Goal: Information Seeking & Learning: Learn about a topic

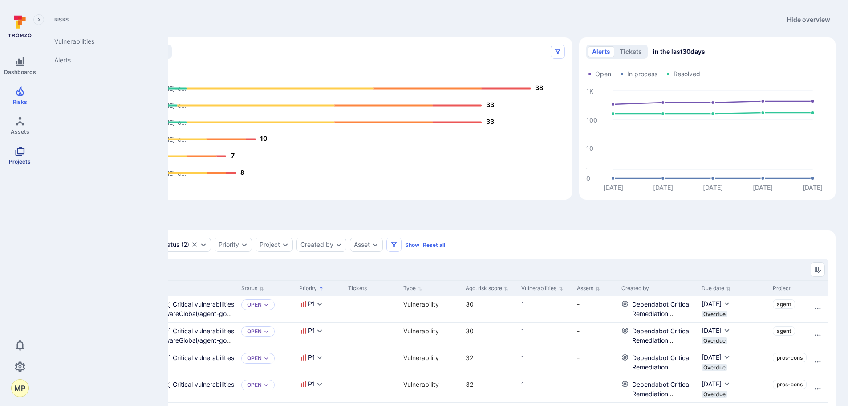
click at [19, 158] on span "Projects" at bounding box center [20, 161] width 22 height 7
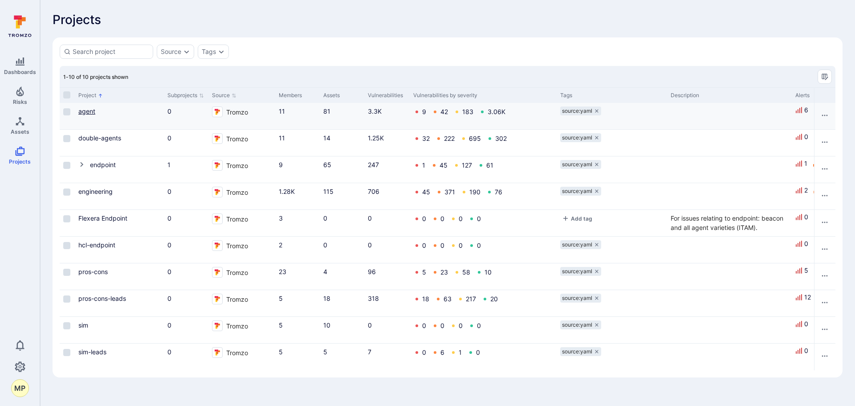
click at [85, 111] on link "agent" at bounding box center [86, 111] width 17 height 8
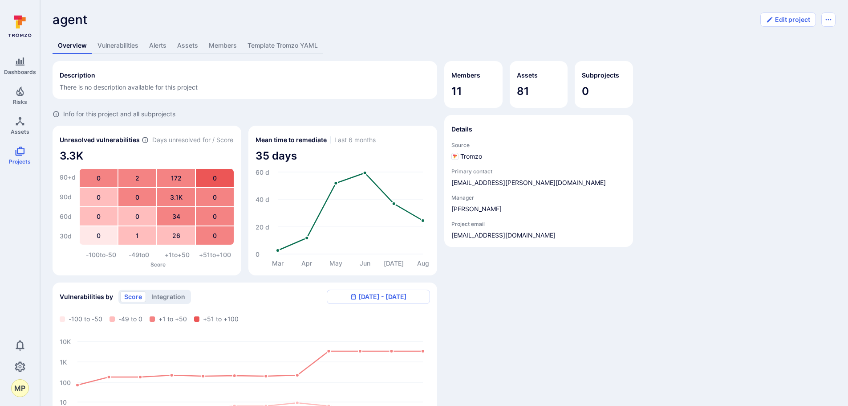
click at [117, 50] on link "Vulnerabilities" at bounding box center [118, 45] width 52 height 16
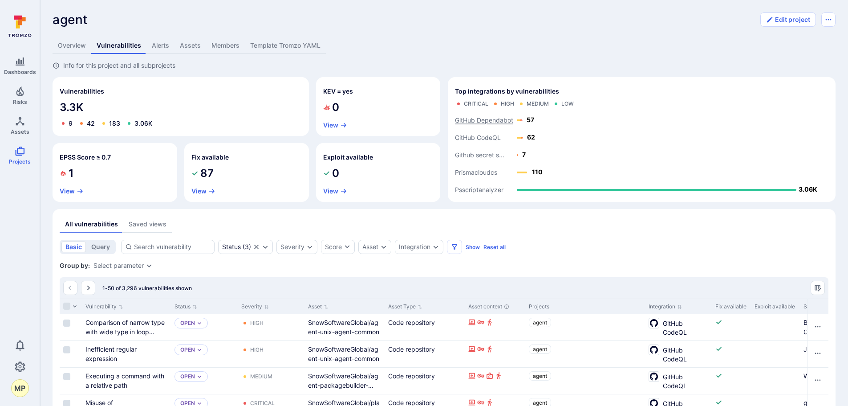
click at [480, 122] on text "GitHub Dependabot" at bounding box center [484, 121] width 58 height 8
click at [475, 98] on button "View" at bounding box center [474, 99] width 22 height 7
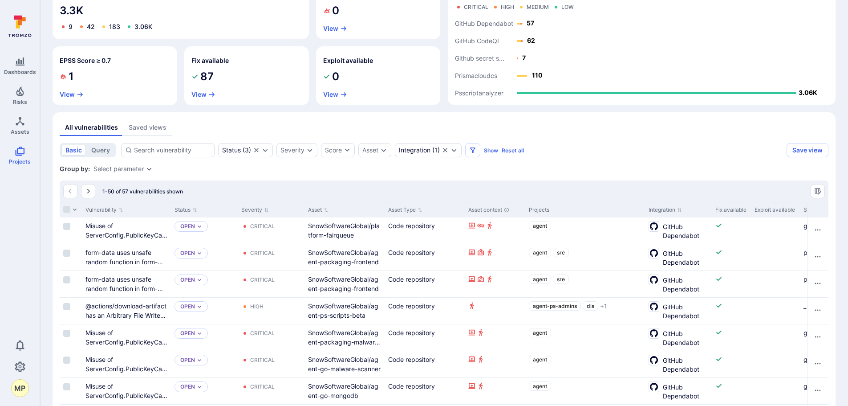
scroll to position [98, 0]
drag, startPoint x: 383, startPoint y: 211, endPoint x: 397, endPoint y: 212, distance: 14.8
click at [384, 208] on div at bounding box center [383, 207] width 1 height 15
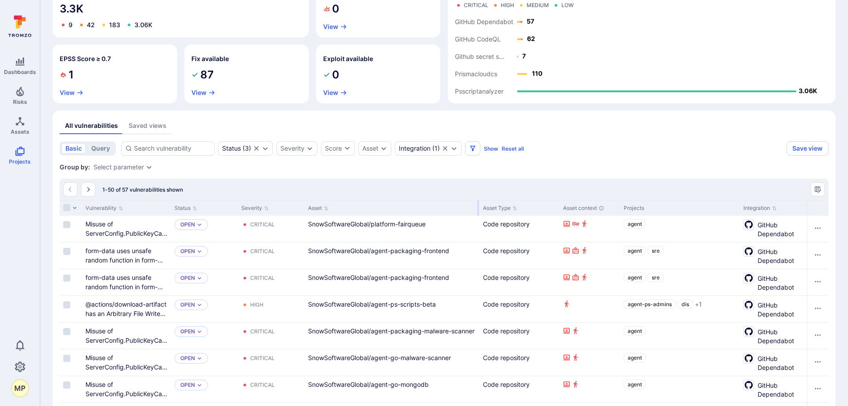
drag, startPoint x: 410, startPoint y: 207, endPoint x: 478, endPoint y: 199, distance: 69.1
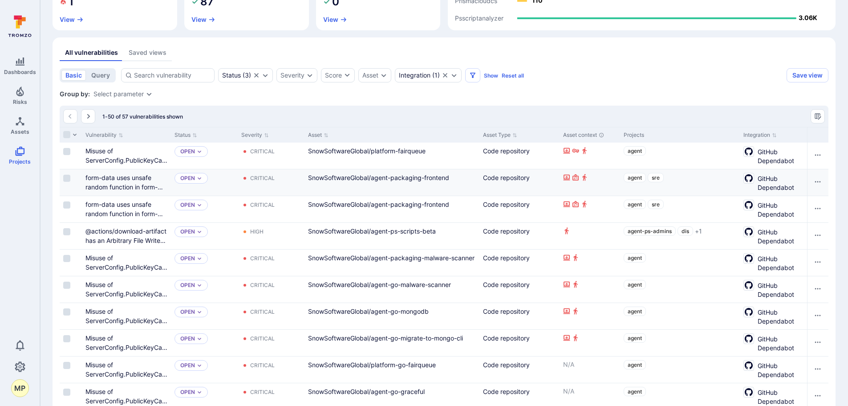
scroll to position [187, 0]
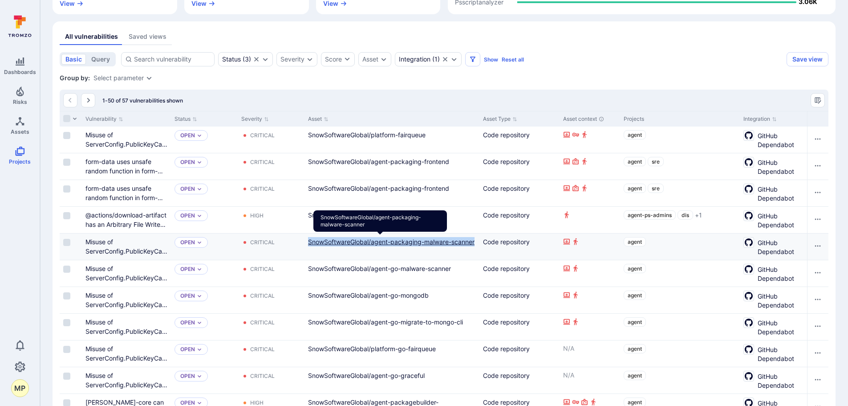
drag, startPoint x: 342, startPoint y: 254, endPoint x: 310, endPoint y: 245, distance: 33.7
click at [310, 244] on div "SnowSoftwareGlobal/agent-packaging-malware-scanner" at bounding box center [392, 241] width 168 height 9
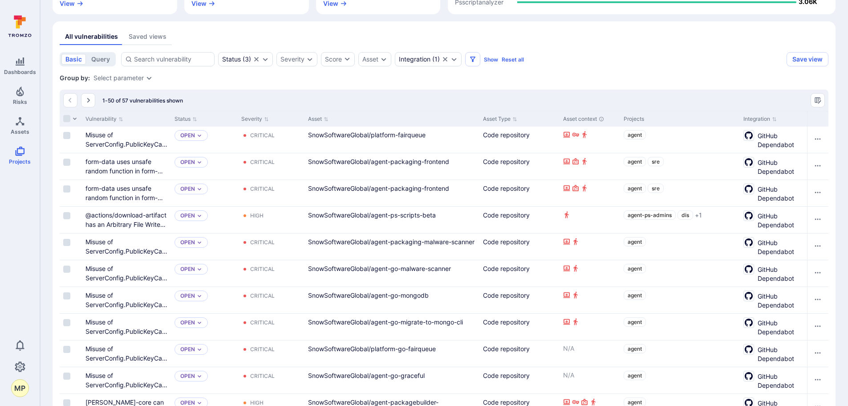
drag, startPoint x: 450, startPoint y: 270, endPoint x: 491, endPoint y: 34, distance: 239.4
click at [491, 34] on div "All vulnerabilities Saved views" at bounding box center [444, 36] width 769 height 16
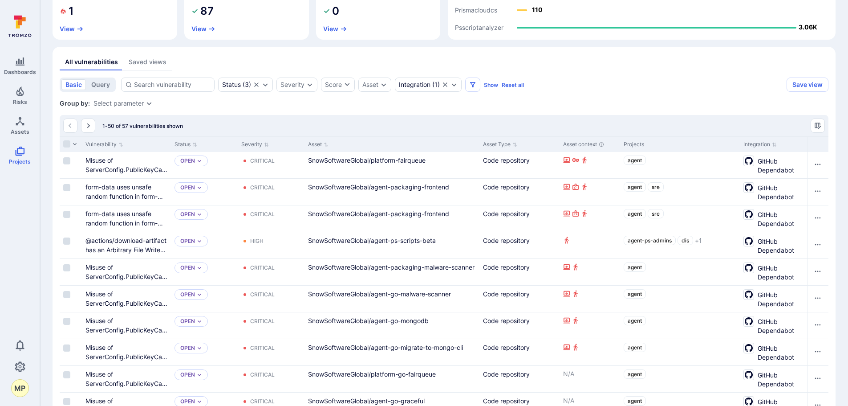
scroll to position [178, 0]
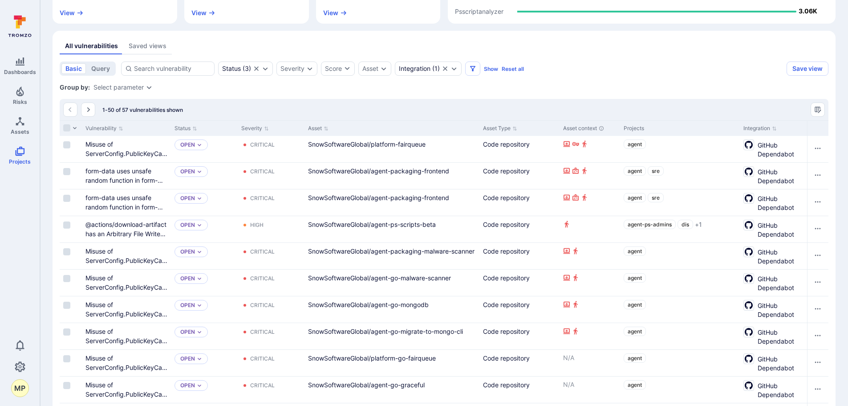
click at [438, 126] on div "Asset" at bounding box center [391, 128] width 175 height 16
click at [327, 126] on icon "Sort by Asset" at bounding box center [326, 128] width 5 height 5
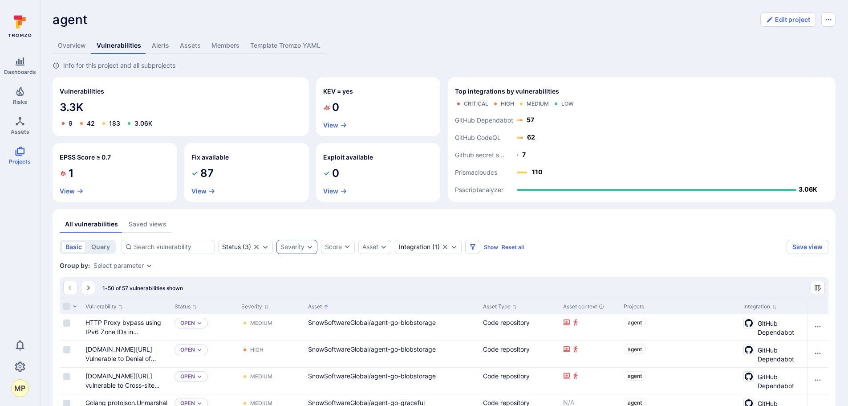
click at [304, 251] on div "Severity" at bounding box center [296, 246] width 41 height 14
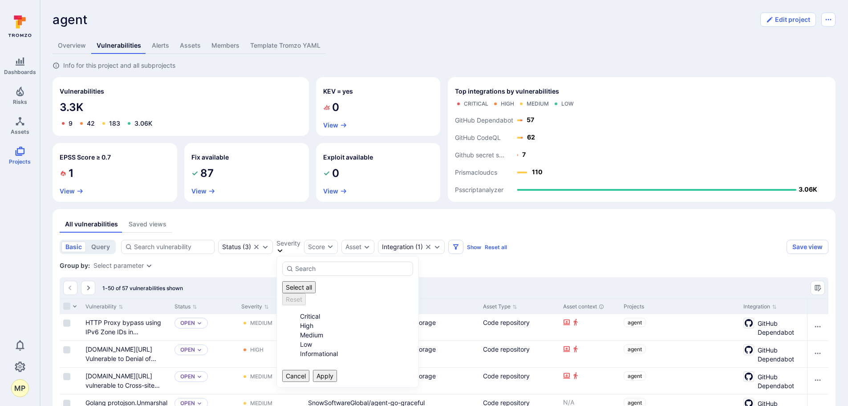
click at [300, 311] on li "Critical" at bounding box center [356, 315] width 113 height 9
click at [337, 369] on button "Apply" at bounding box center [325, 375] width 24 height 12
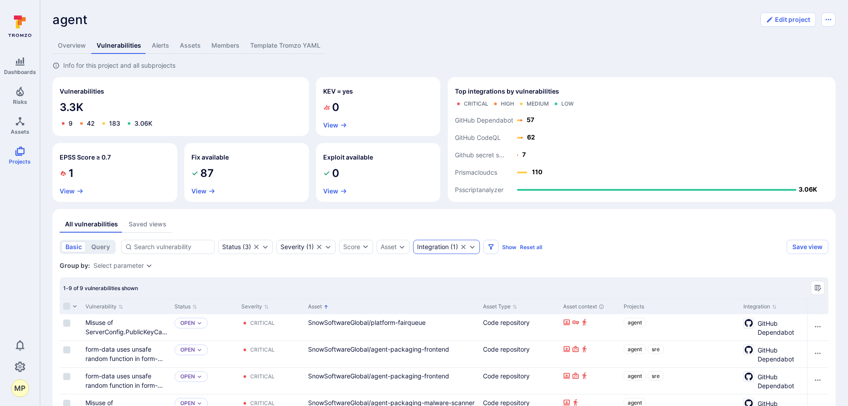
click at [471, 248] on icon "Expand dropdown" at bounding box center [472, 246] width 7 height 7
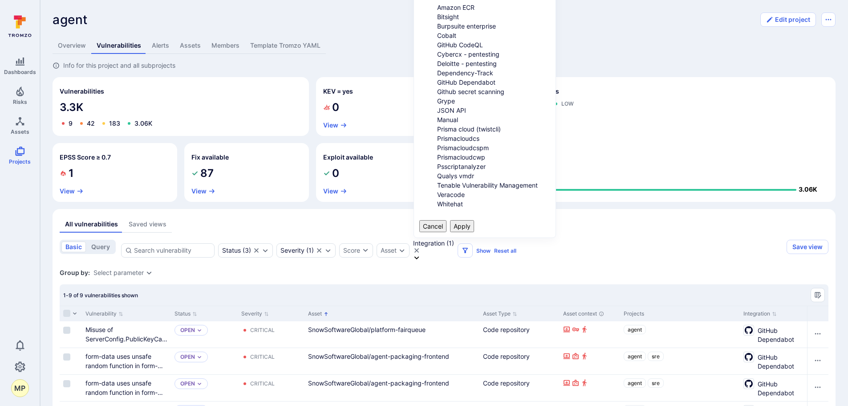
click at [437, 87] on li "GitHub Dependabot" at bounding box center [493, 81] width 113 height 9
click at [474, 223] on button "Apply" at bounding box center [462, 226] width 24 height 12
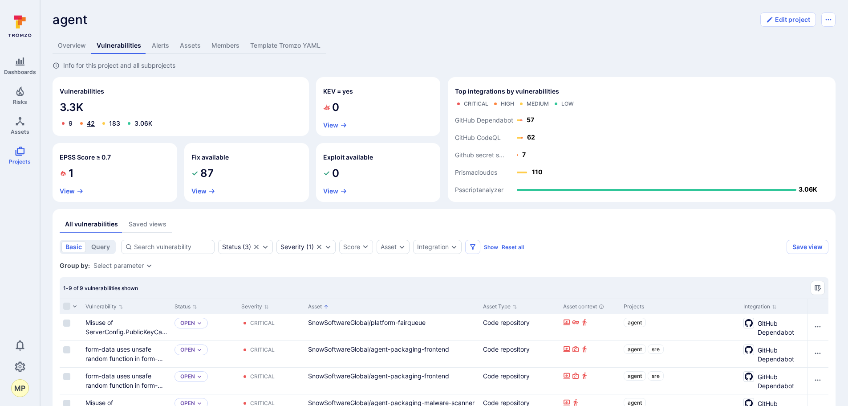
click at [90, 123] on link "42" at bounding box center [91, 123] width 8 height 8
click at [79, 44] on link "Overview" at bounding box center [72, 45] width 39 height 16
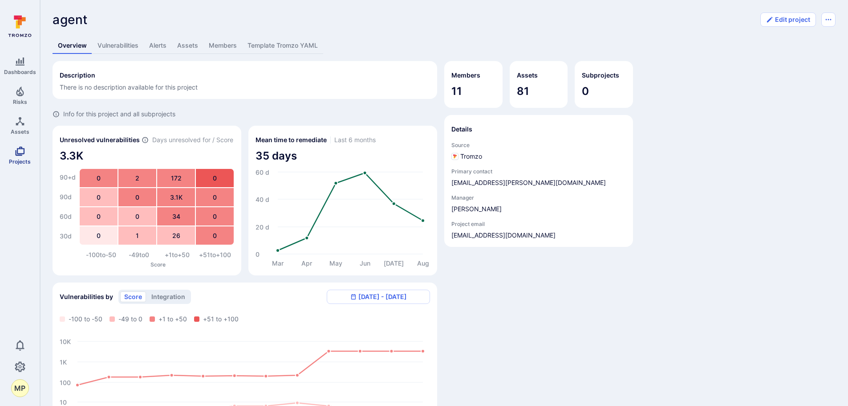
click at [16, 162] on span "Projects" at bounding box center [20, 161] width 22 height 7
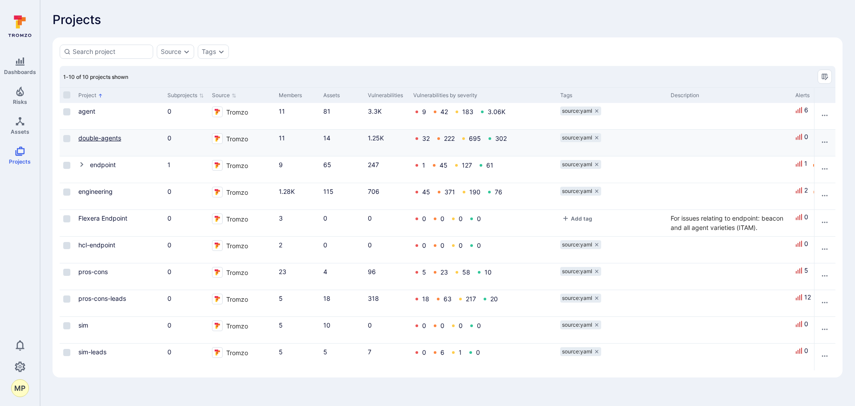
click at [105, 139] on link "double-agents" at bounding box center [99, 138] width 43 height 8
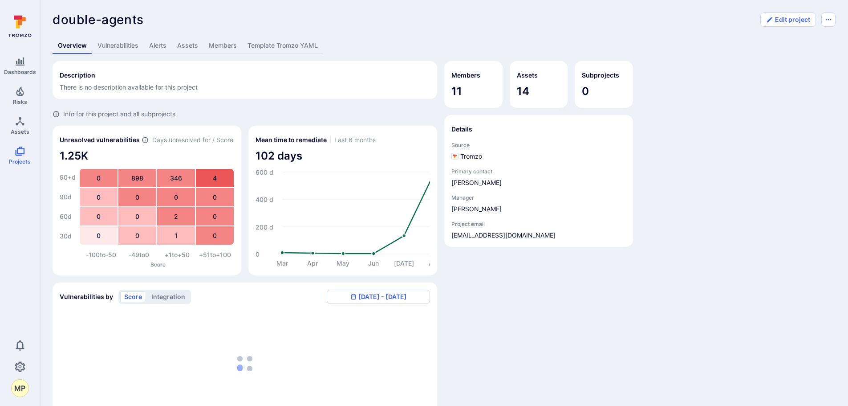
click at [123, 45] on link "Vulnerabilities" at bounding box center [118, 45] width 52 height 16
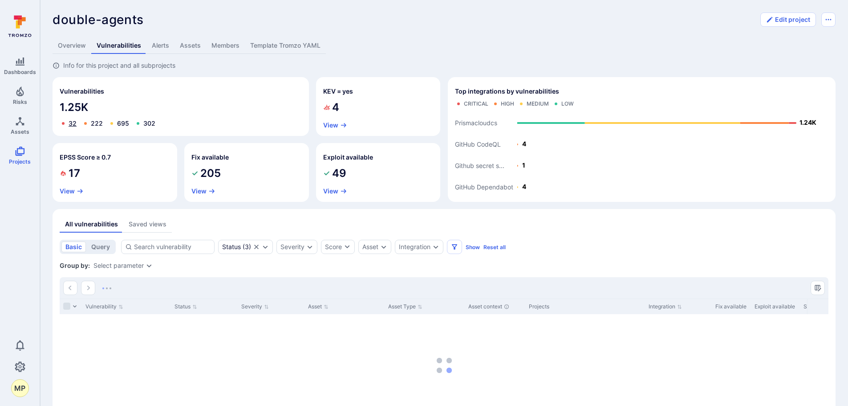
click at [74, 123] on link "32" at bounding box center [73, 123] width 8 height 8
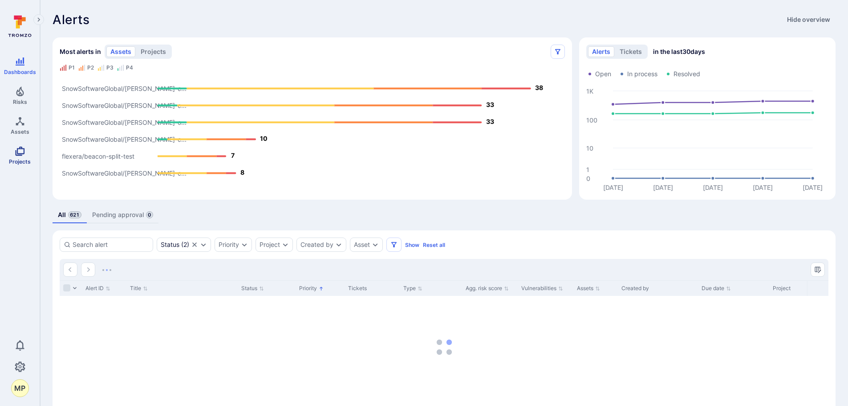
click at [32, 158] on link "Projects" at bounding box center [20, 155] width 40 height 26
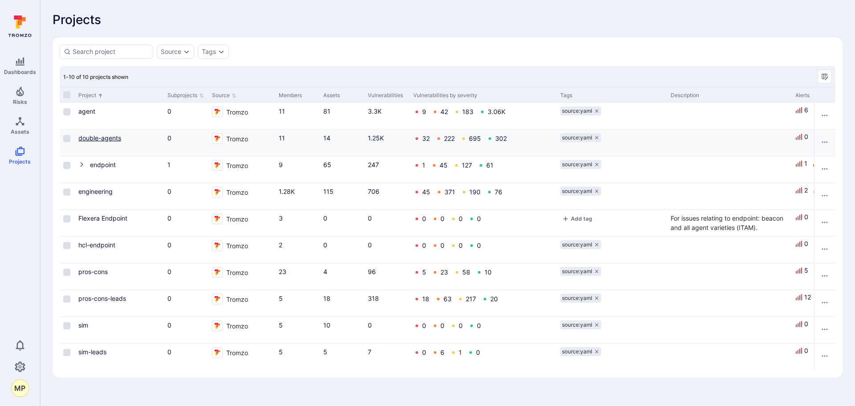
click at [101, 138] on link "double-agents" at bounding box center [99, 138] width 43 height 8
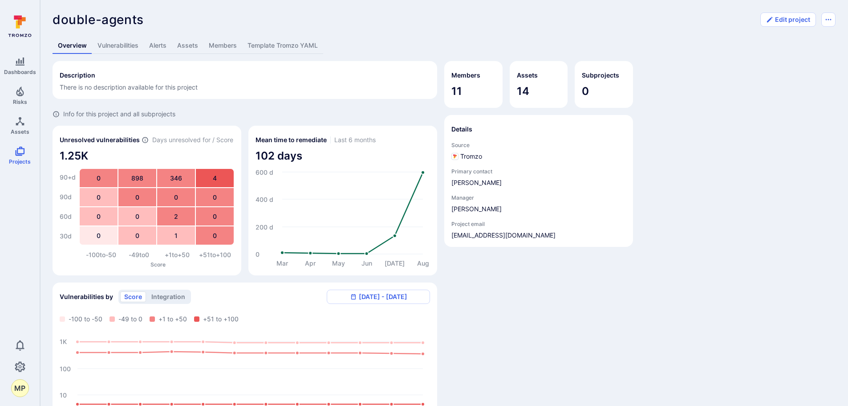
click at [104, 48] on link "Vulnerabilities" at bounding box center [118, 45] width 52 height 16
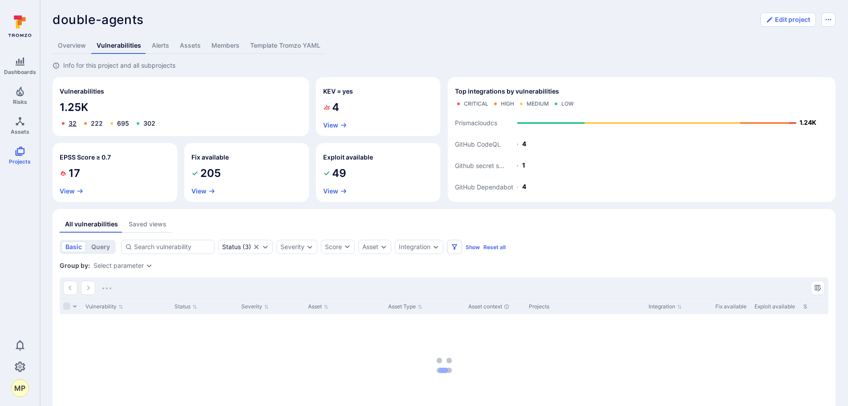
click at [74, 123] on link "32" at bounding box center [73, 123] width 8 height 8
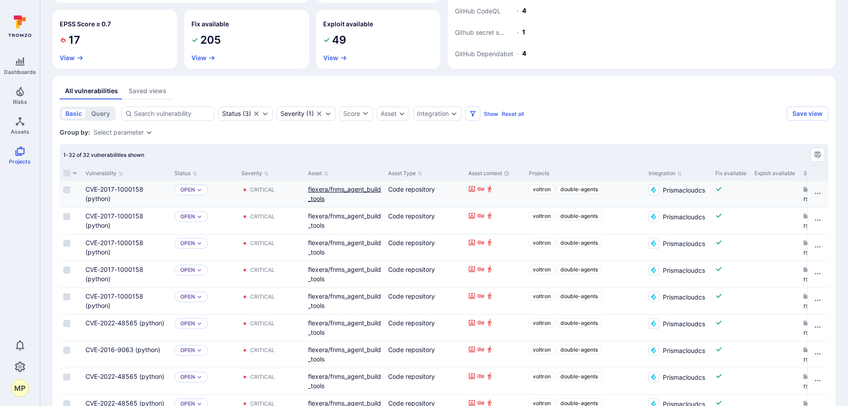
scroll to position [134, 0]
click at [326, 172] on icon "Sort by Asset" at bounding box center [326, 172] width 4 height 4
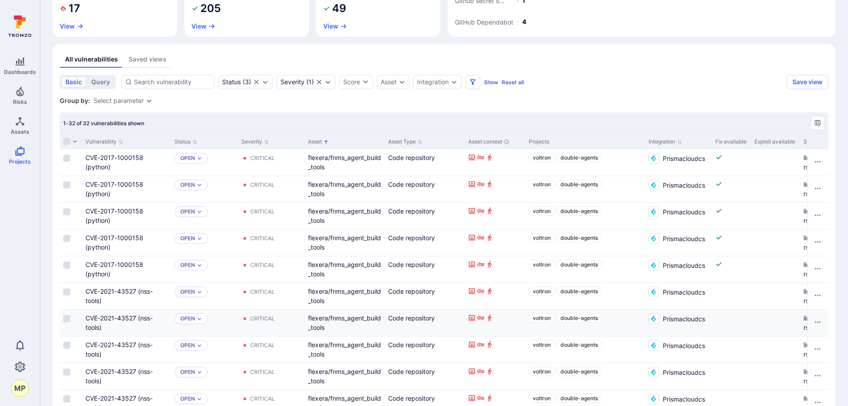
scroll to position [119, 0]
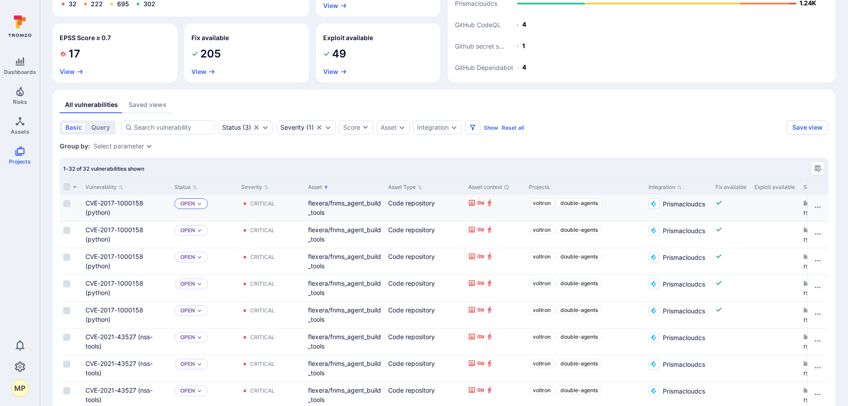
click at [204, 205] on div "Open" at bounding box center [190, 203] width 33 height 11
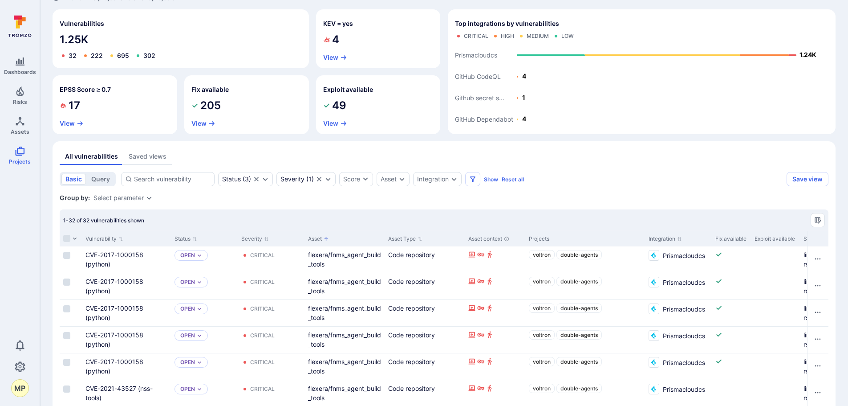
scroll to position [0, 0]
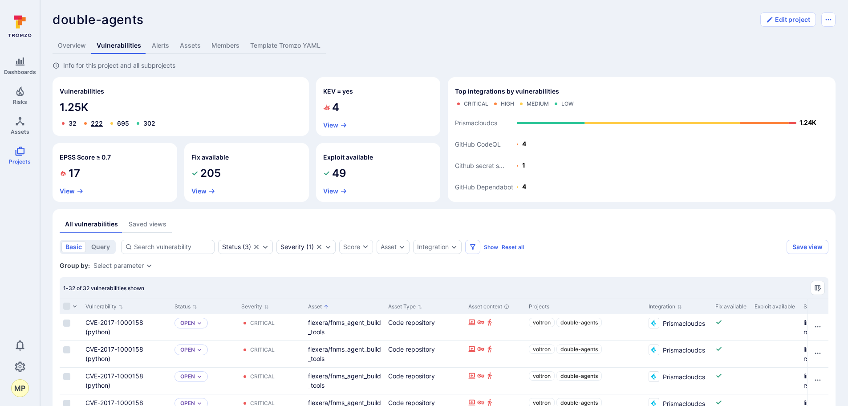
click at [97, 122] on link "222" at bounding box center [97, 123] width 12 height 8
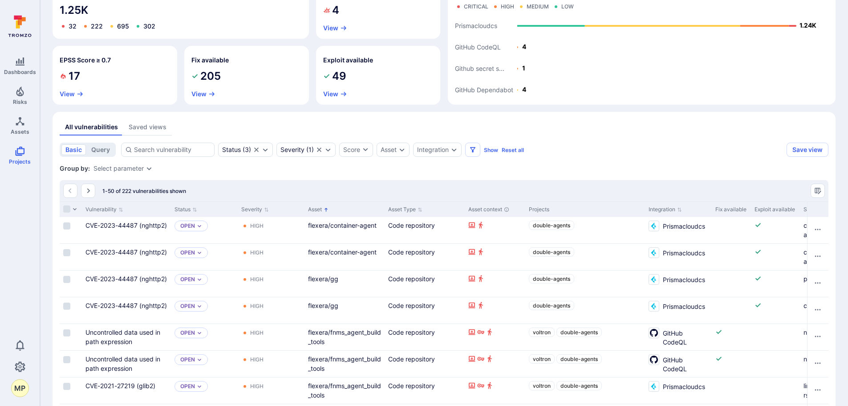
scroll to position [89, 0]
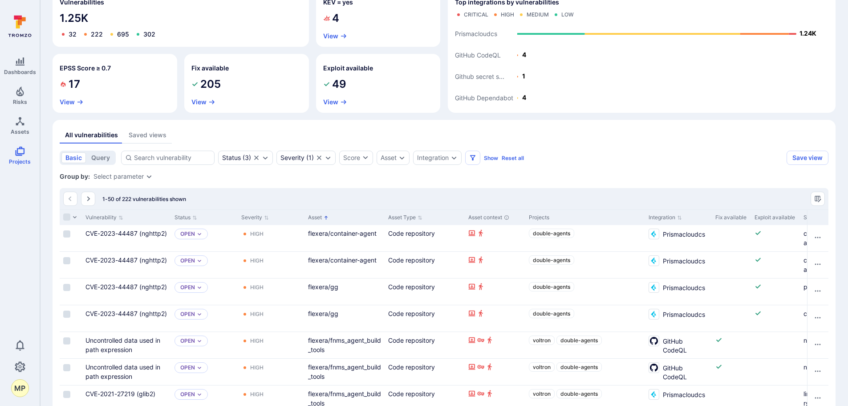
click at [324, 219] on button "Asset" at bounding box center [318, 217] width 20 height 7
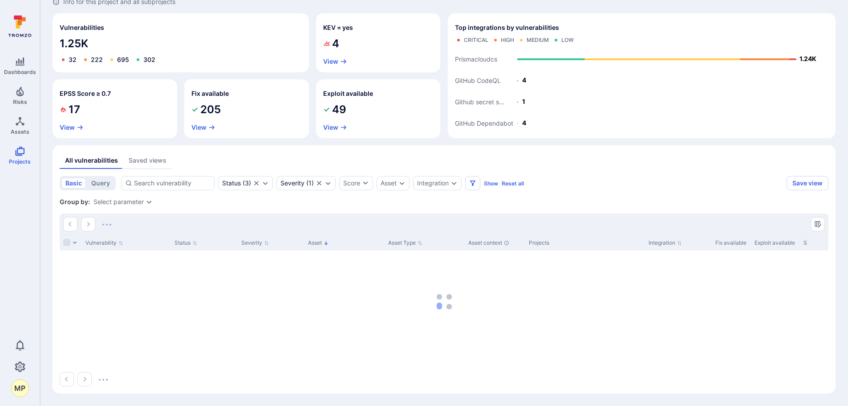
scroll to position [64, 0]
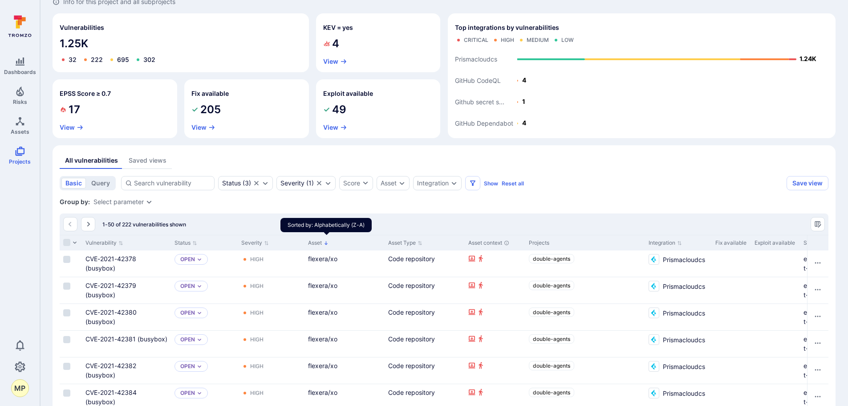
click at [325, 243] on icon "Sorted by: Alphabetically (Z-A)" at bounding box center [326, 242] width 5 height 5
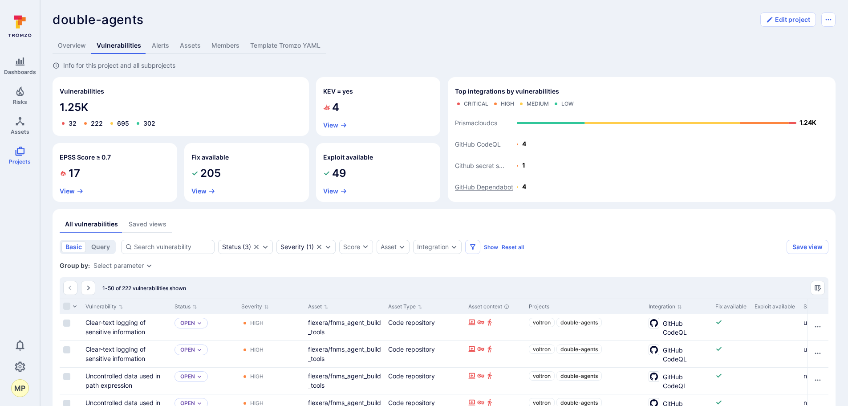
click at [495, 186] on text "GitHub Dependabot" at bounding box center [484, 187] width 58 height 8
click at [494, 188] on text "GitHub Dependabot" at bounding box center [484, 187] width 58 height 8
click at [457, 246] on icon "Expand dropdown" at bounding box center [453, 246] width 7 height 7
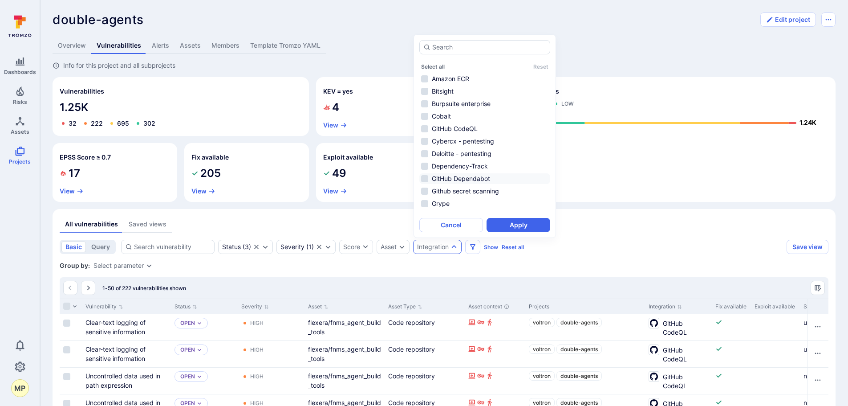
click at [448, 177] on li "GitHub Dependabot" at bounding box center [484, 178] width 131 height 11
click at [517, 226] on button "Apply" at bounding box center [519, 225] width 64 height 14
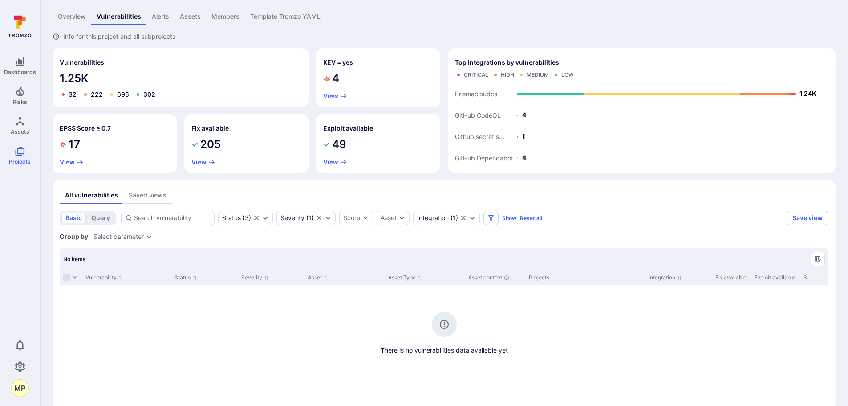
scroll to position [45, 0]
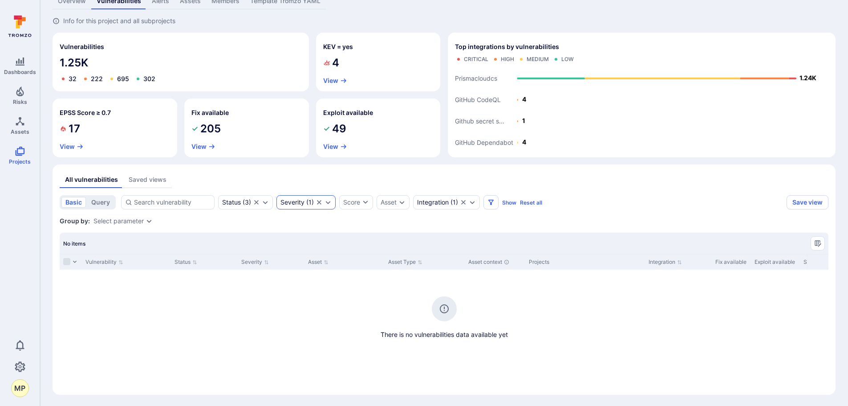
click at [321, 203] on icon "Clear selection" at bounding box center [319, 202] width 7 height 7
